Goal: Task Accomplishment & Management: Use online tool/utility

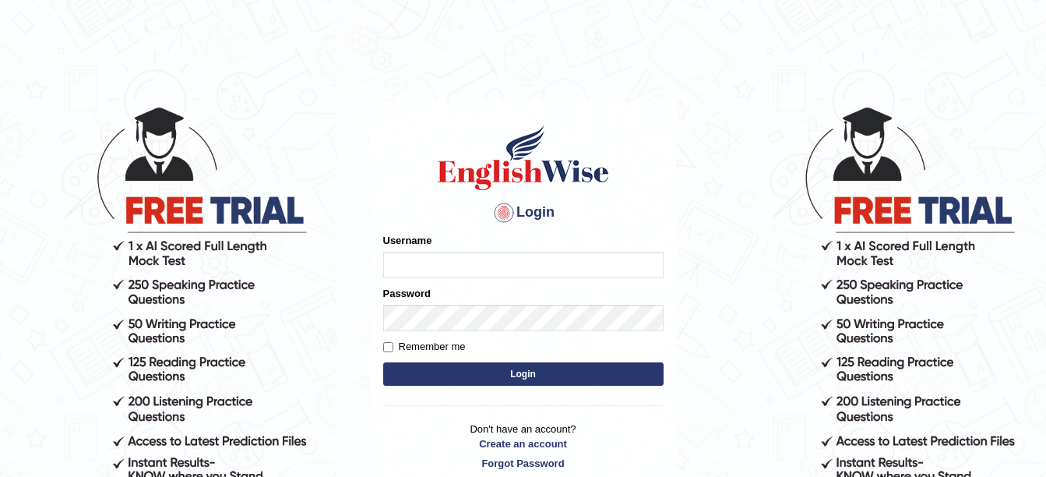
type input "amitpandey_parramatta"
click at [543, 375] on button "Login" at bounding box center [523, 373] width 280 height 23
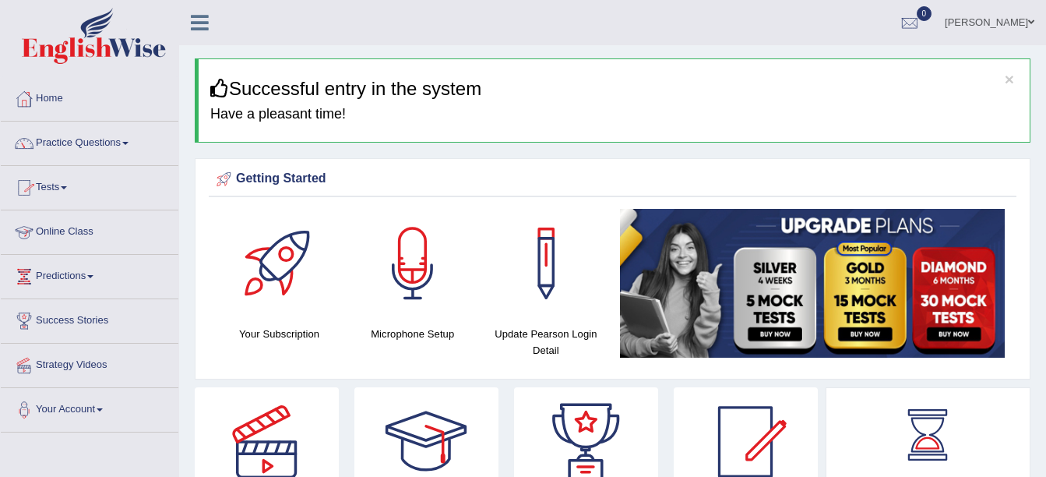
click at [69, 231] on link "Online Class" at bounding box center [90, 229] width 178 height 39
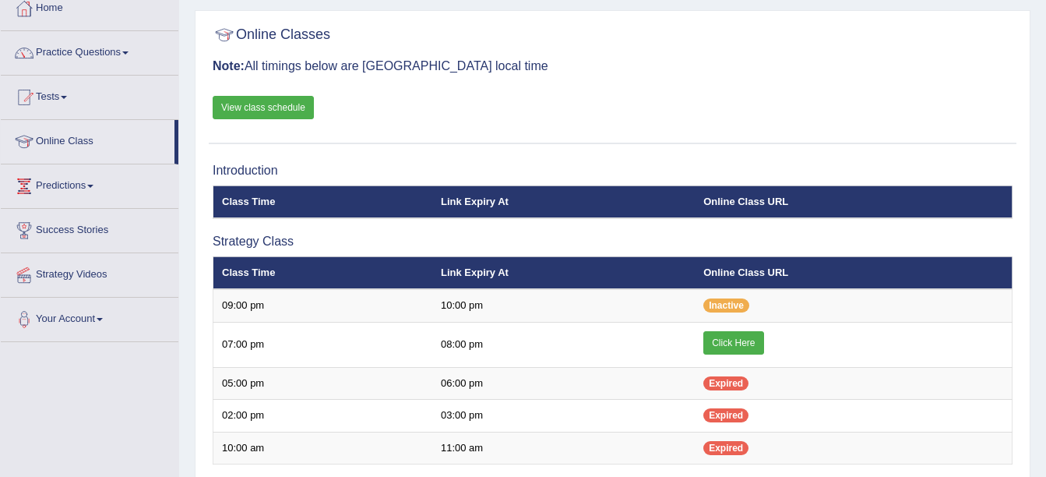
scroll to position [100, 0]
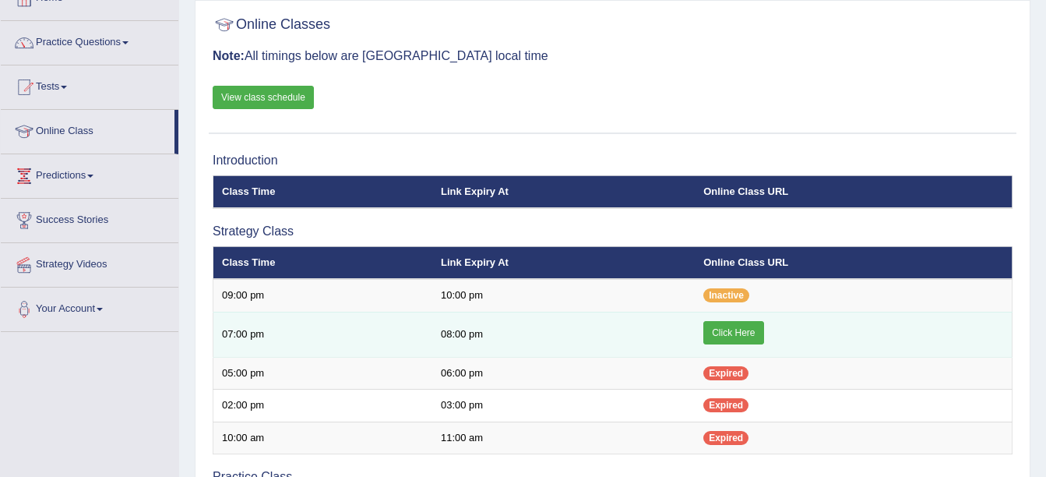
click at [729, 327] on link "Click Here" at bounding box center [733, 332] width 60 height 23
